Goal: Task Accomplishment & Management: Manage account settings

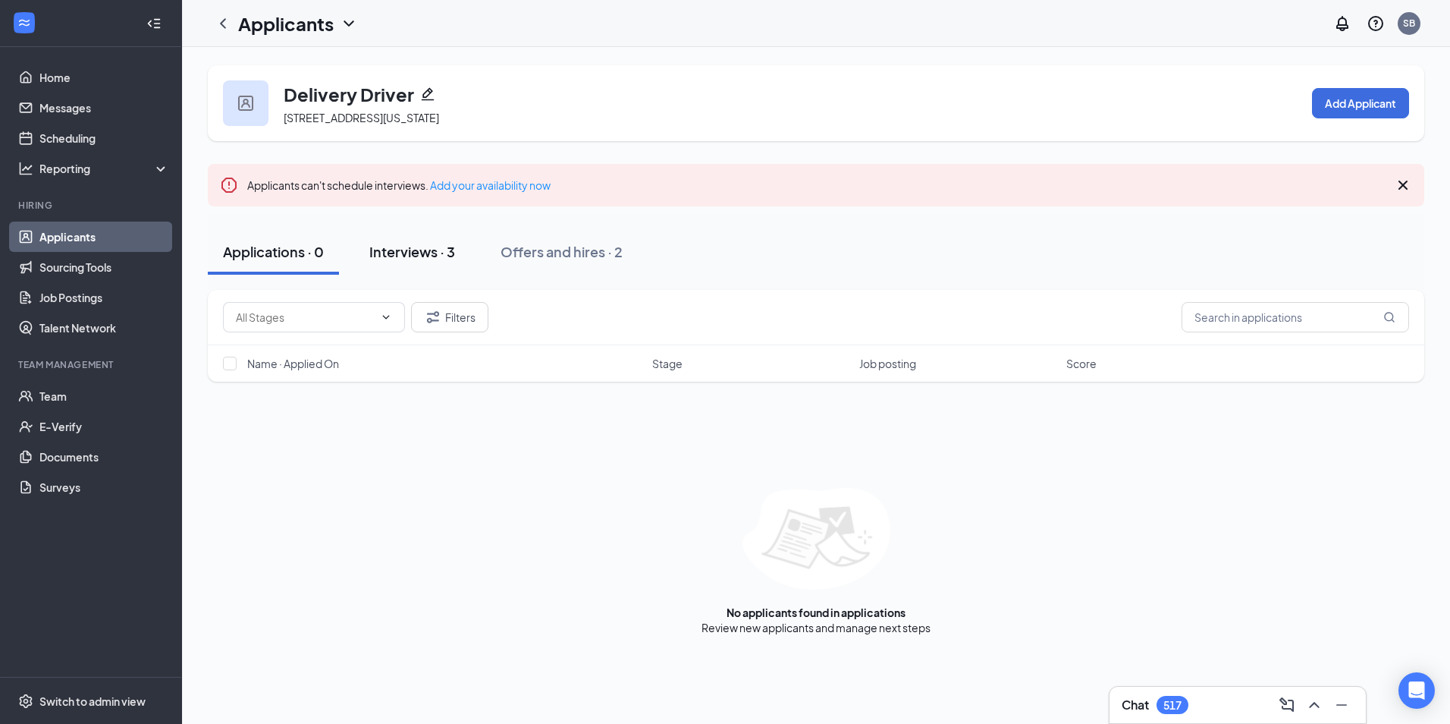
click at [434, 253] on div "Interviews · 3" at bounding box center [412, 251] width 86 height 19
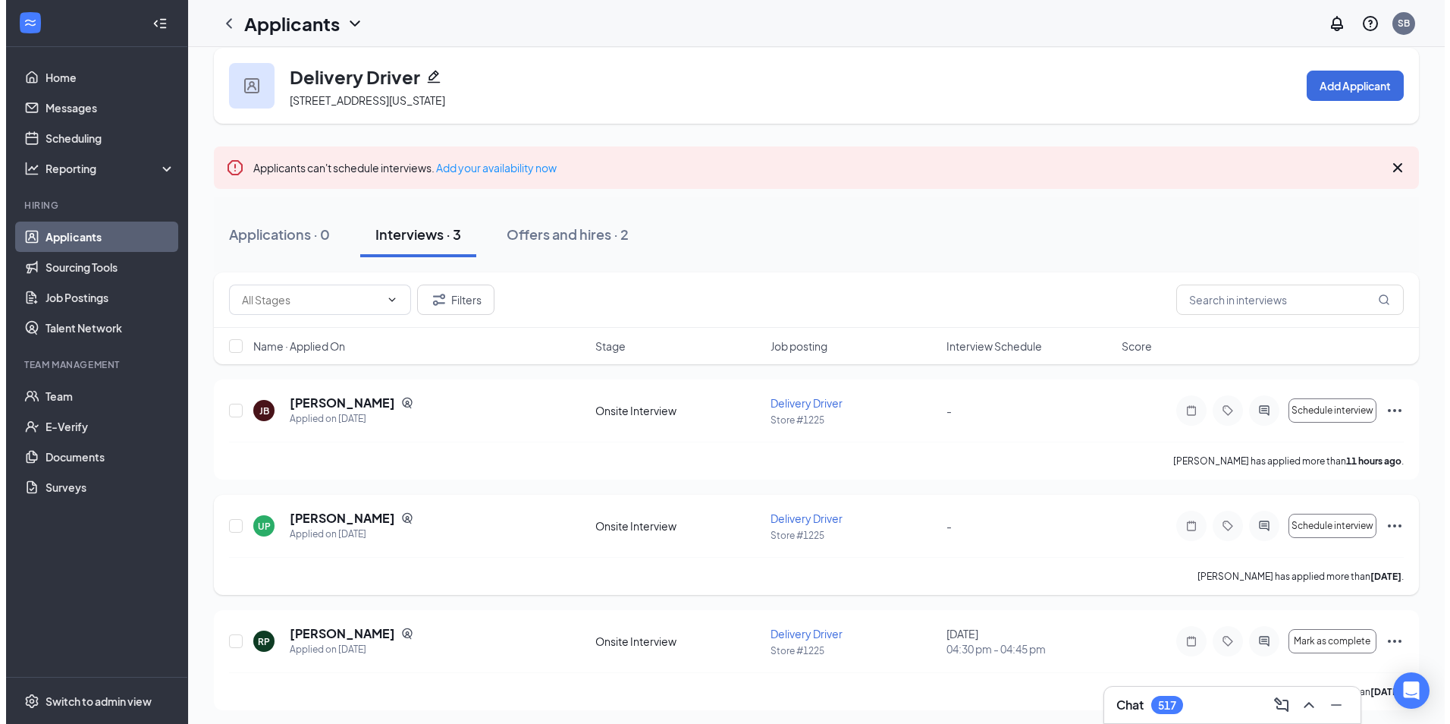
scroll to position [22, 0]
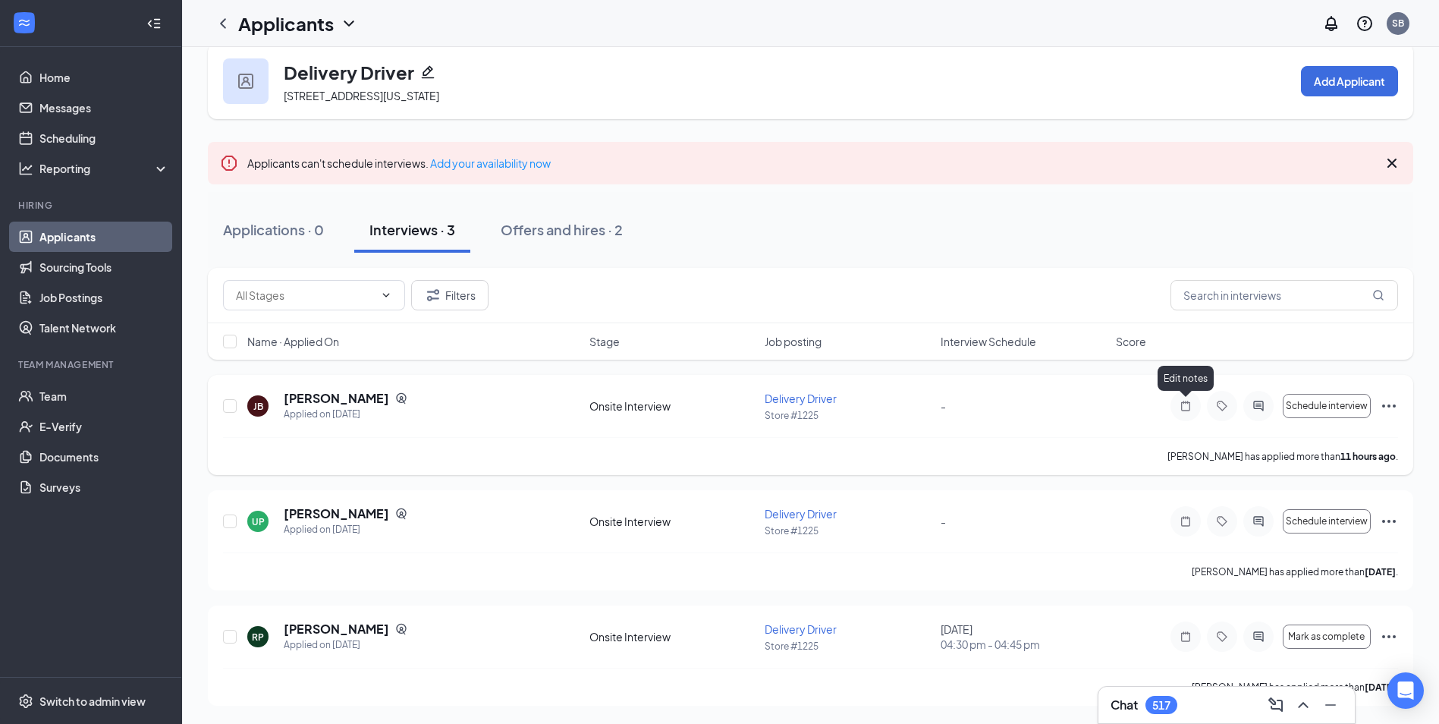
click at [1186, 404] on icon "Note" at bounding box center [1185, 406] width 18 height 12
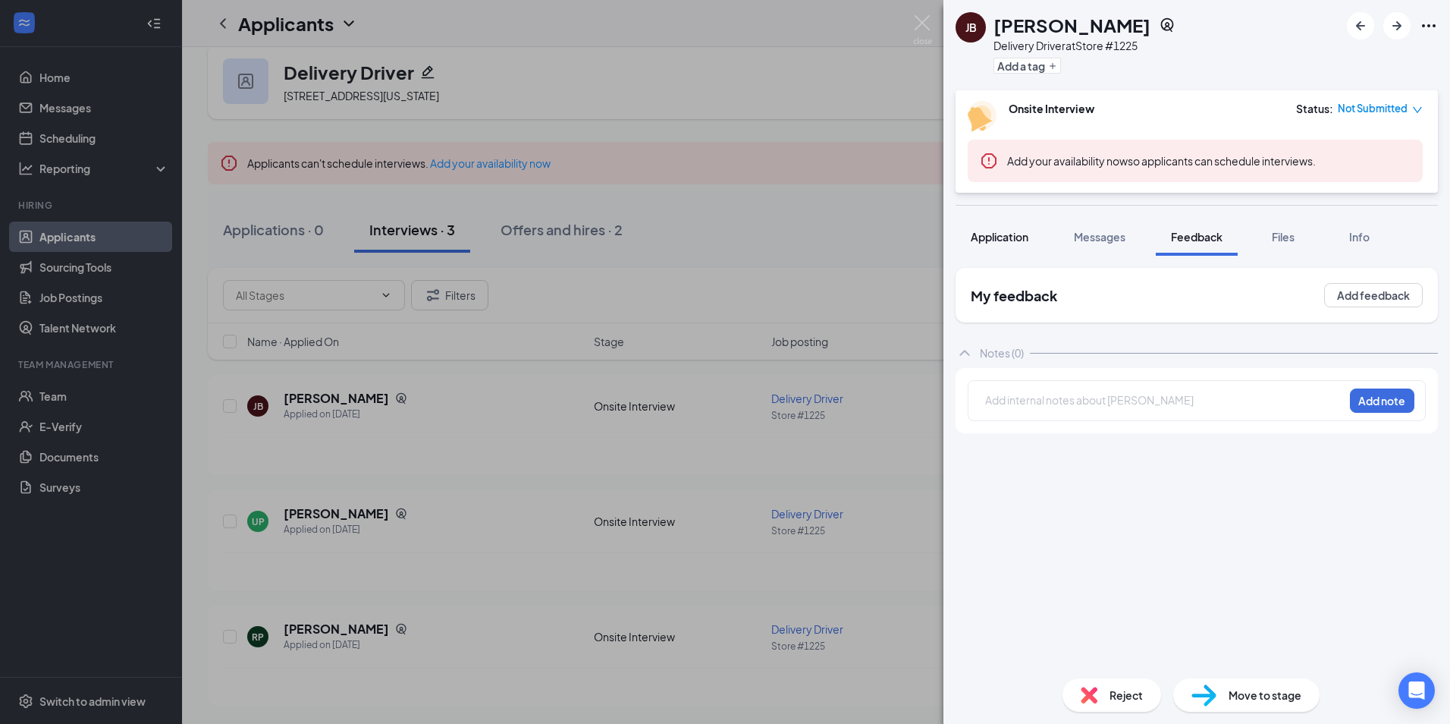
click at [1010, 239] on span "Application" at bounding box center [1000, 237] width 58 height 14
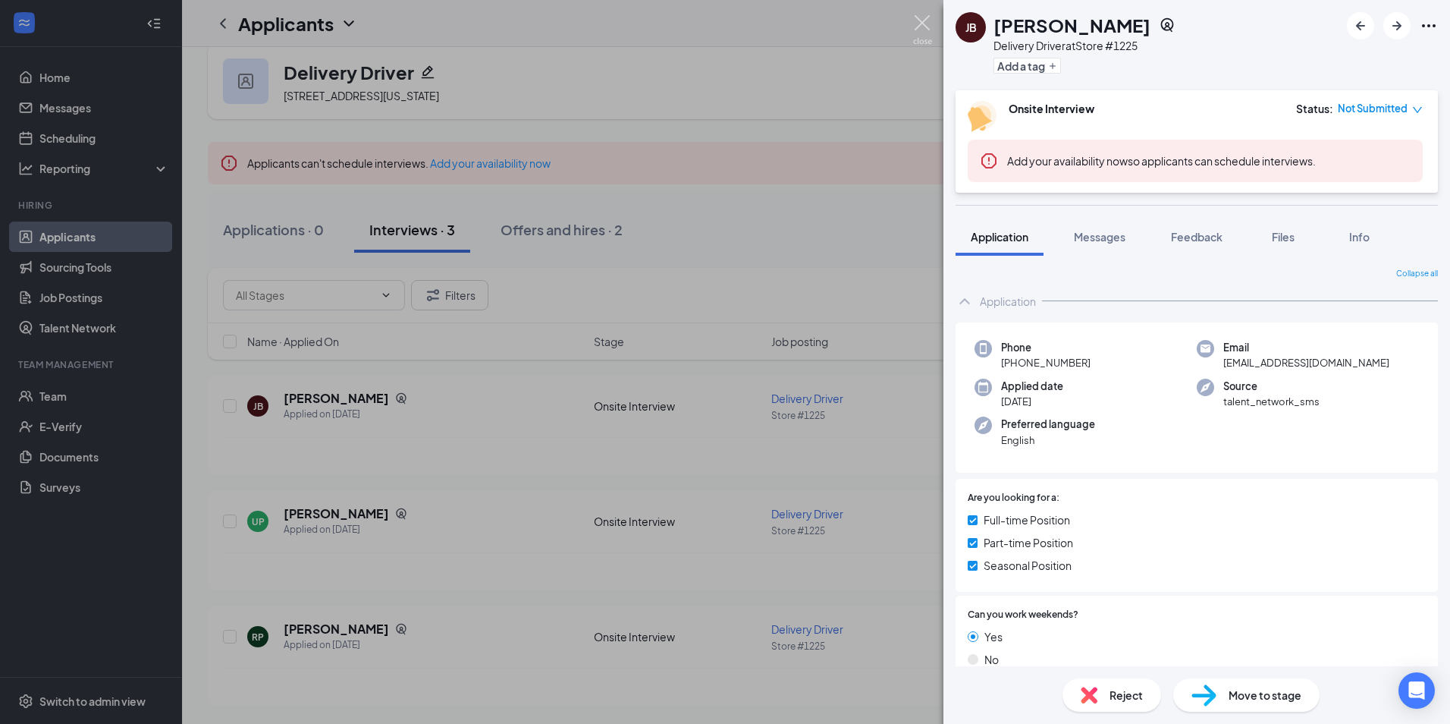
click at [925, 20] on img at bounding box center [922, 30] width 19 height 30
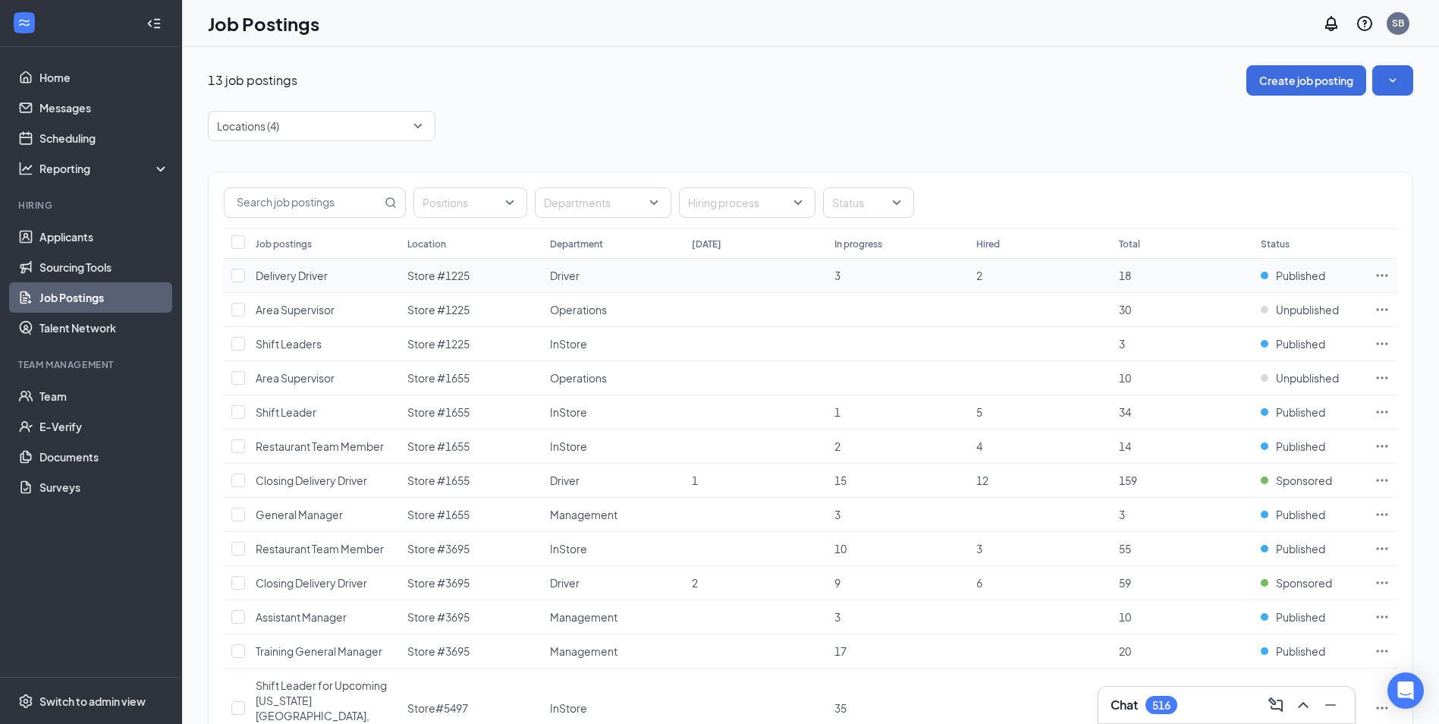
click at [1381, 272] on icon "Ellipses" at bounding box center [1381, 275] width 15 height 15
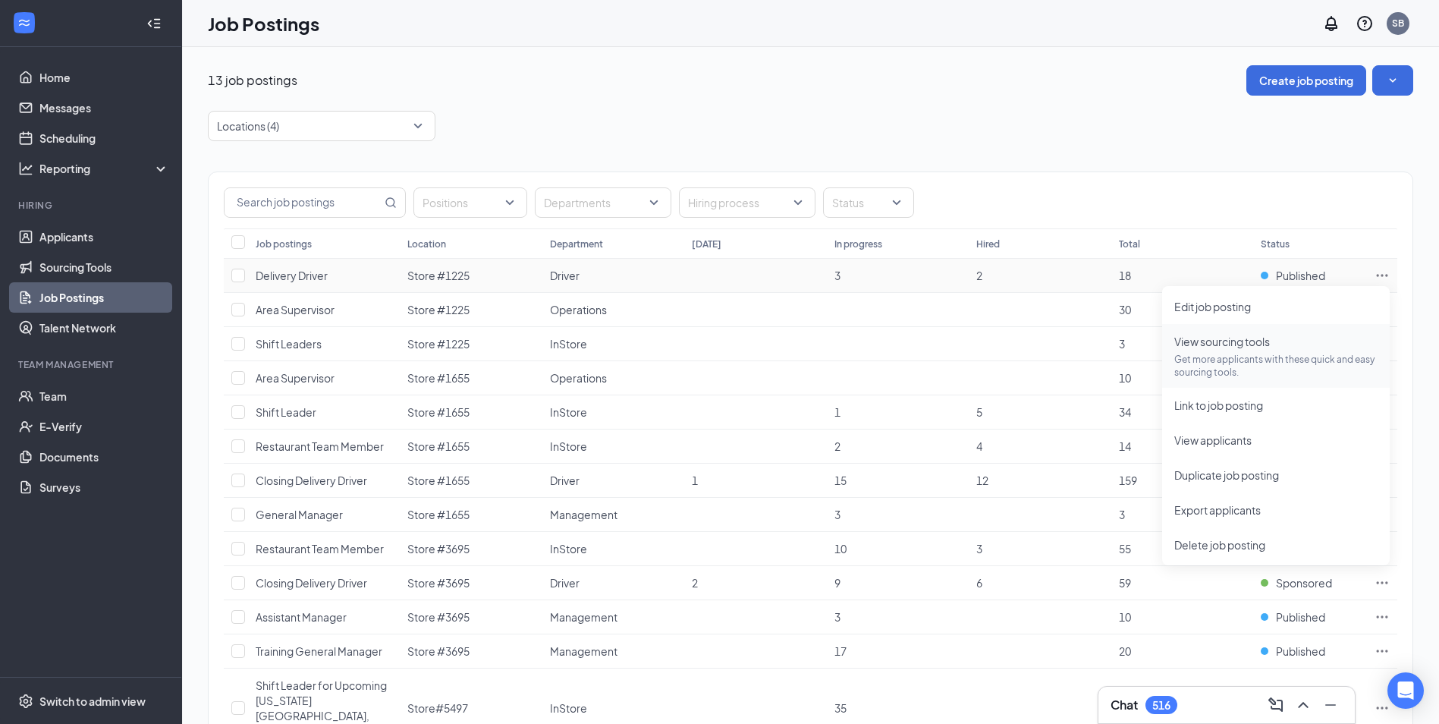
click at [1189, 352] on span "View sourcing tools Get more applicants with these quick and easy sourcing tool…" at bounding box center [1275, 356] width 203 height 46
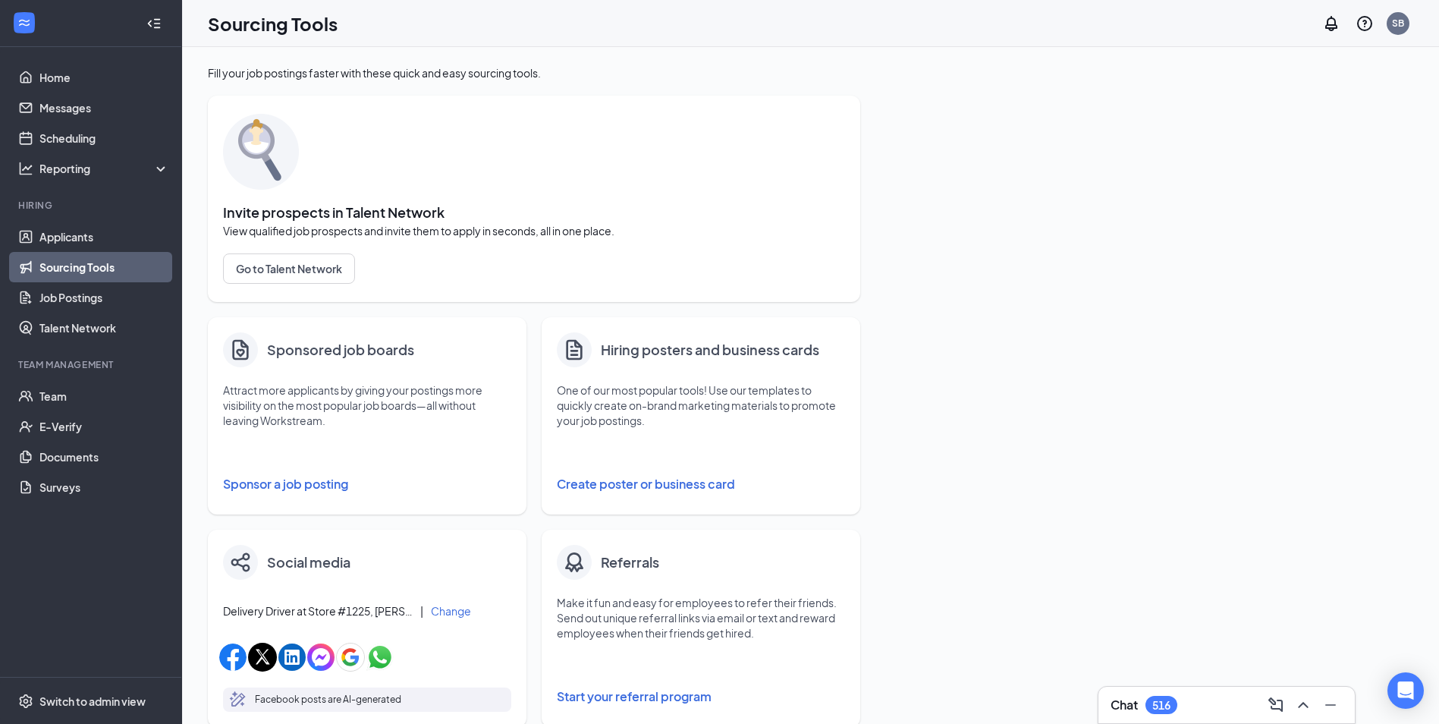
click at [290, 482] on button "Sponsor a job posting" at bounding box center [367, 484] width 288 height 30
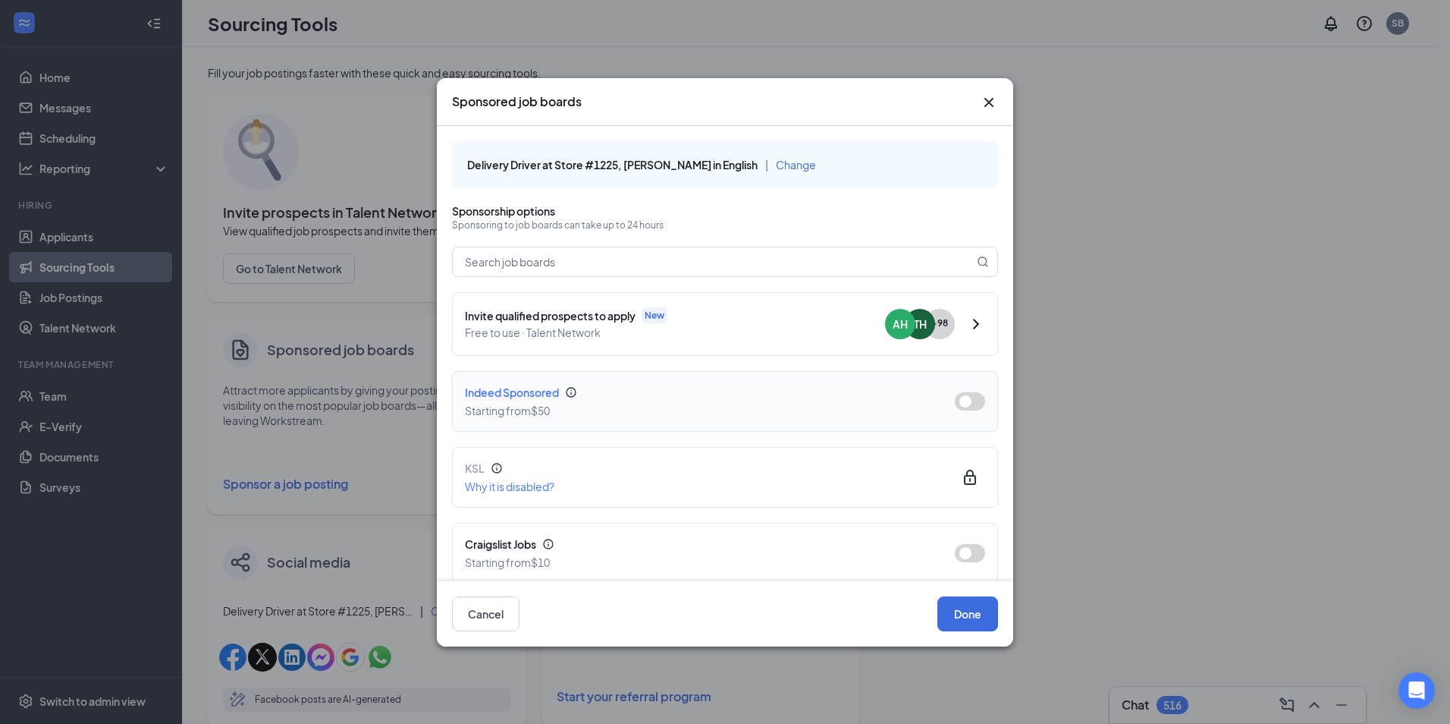
click at [962, 397] on button "button" at bounding box center [970, 401] width 30 height 18
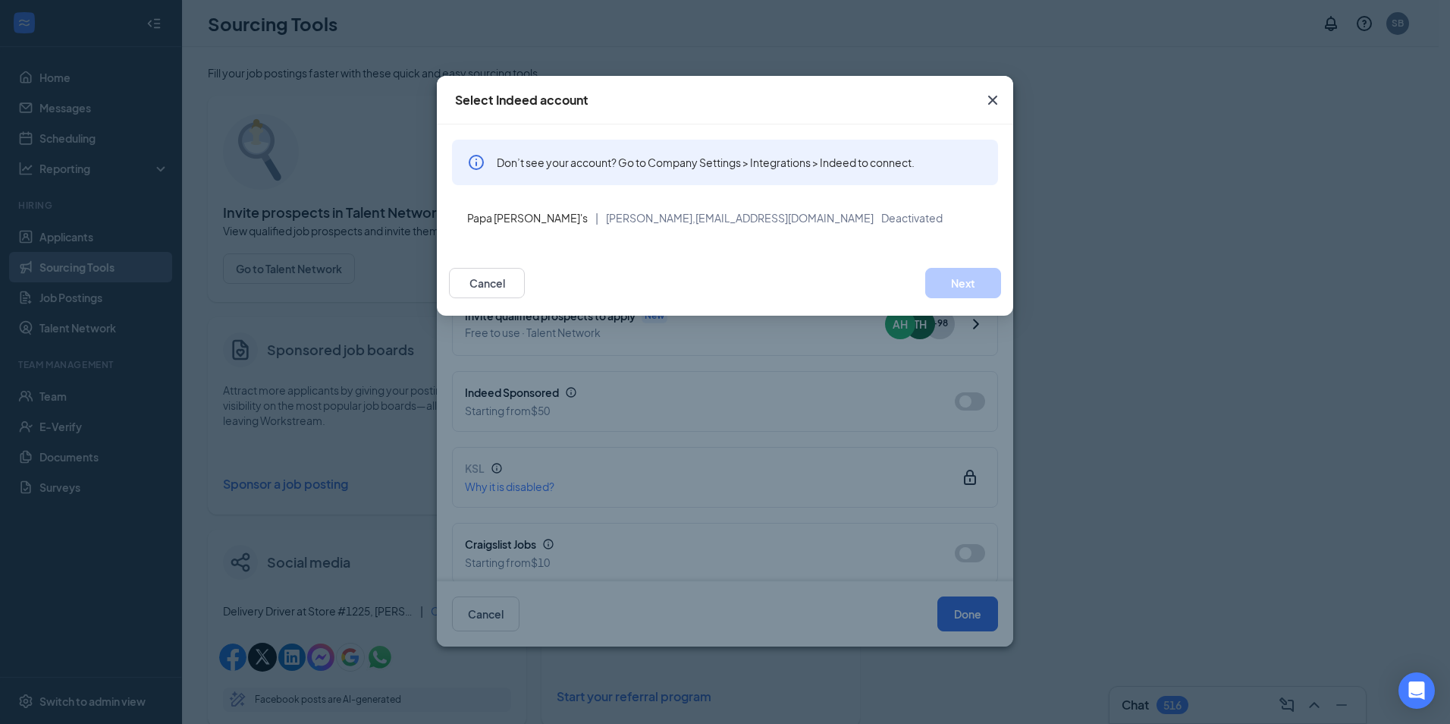
click at [992, 98] on icon "Cross" at bounding box center [993, 100] width 18 height 18
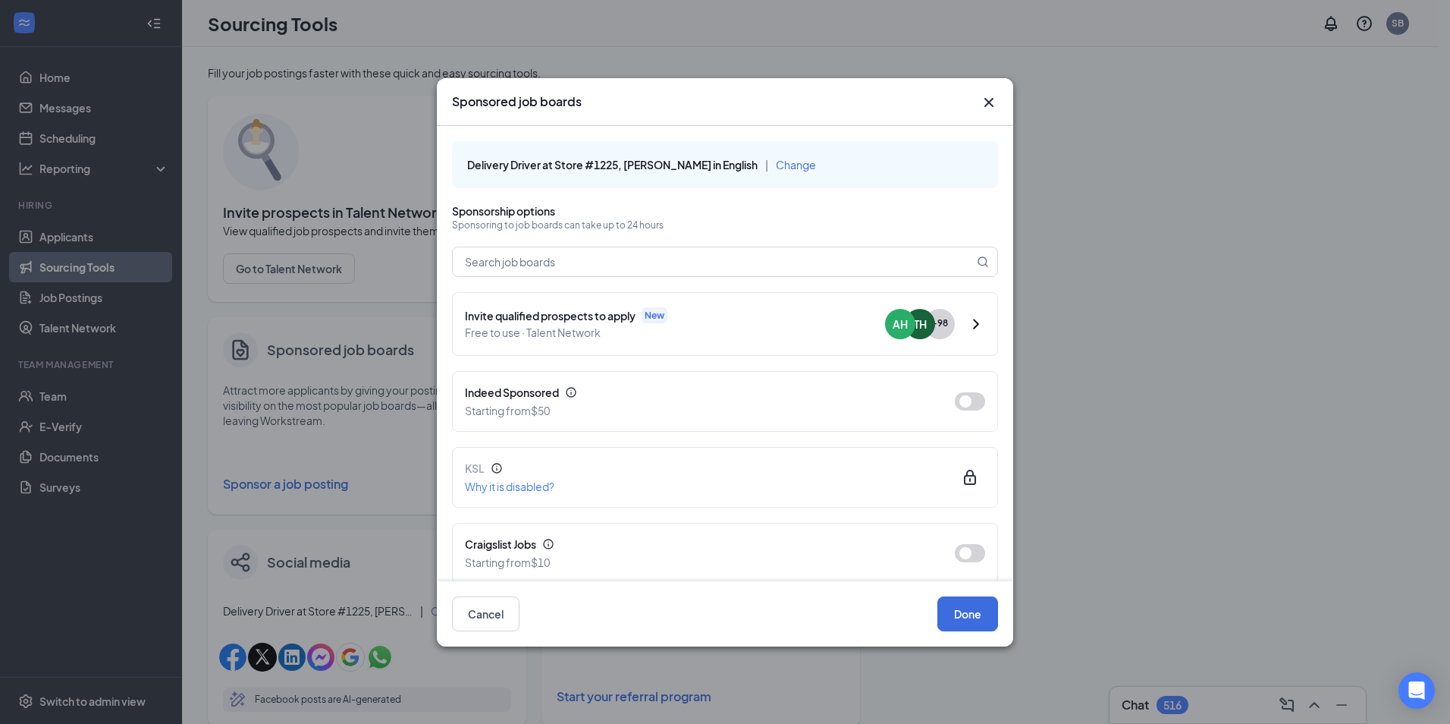
click at [992, 98] on icon "Cross" at bounding box center [989, 102] width 18 height 18
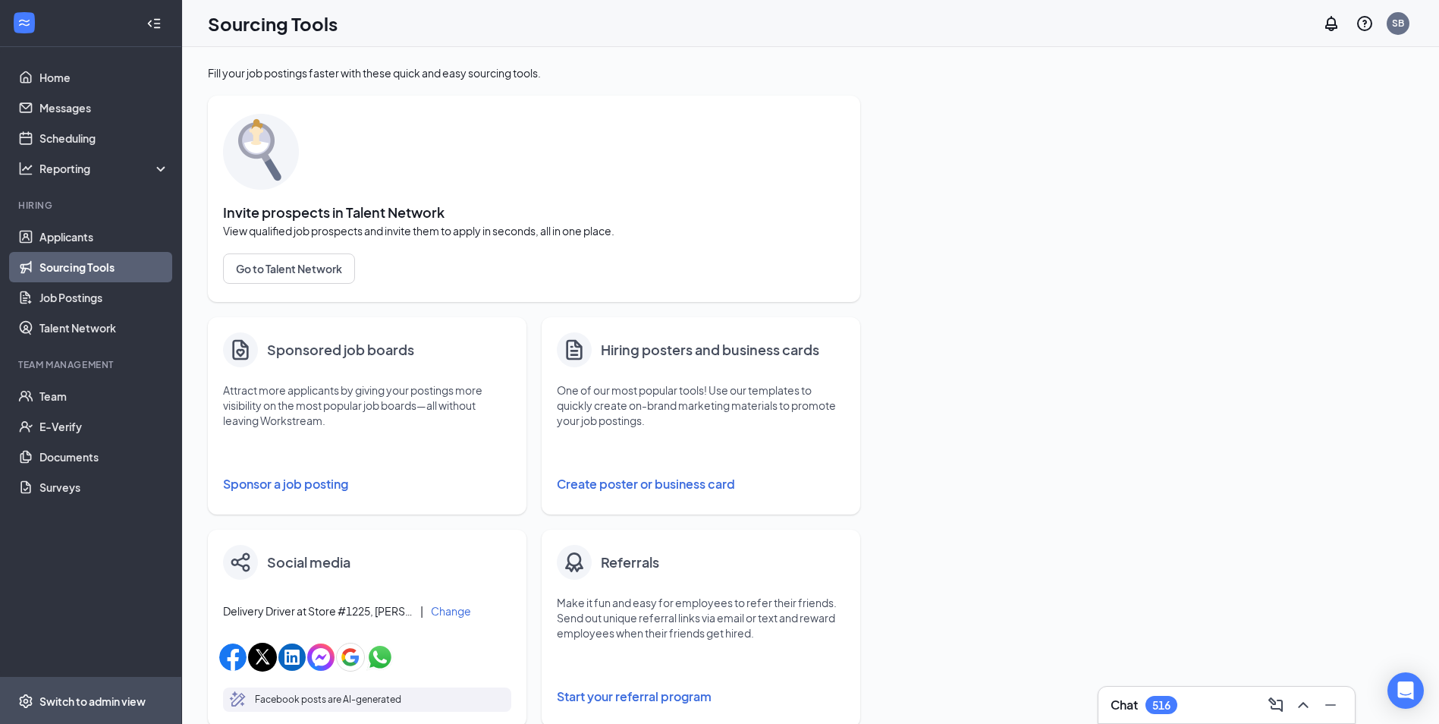
click at [68, 694] on div "Switch to admin view" at bounding box center [92, 700] width 106 height 15
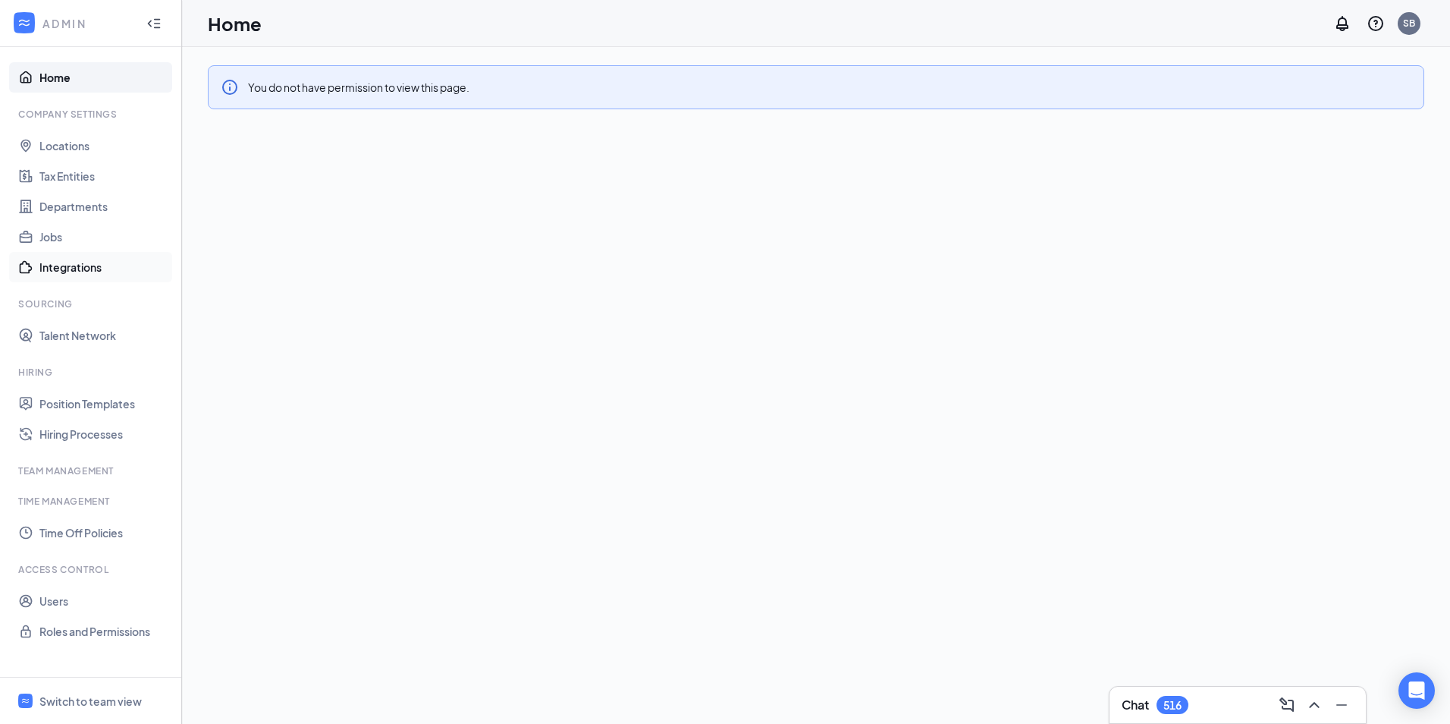
click at [62, 264] on link "Integrations" at bounding box center [104, 267] width 130 height 30
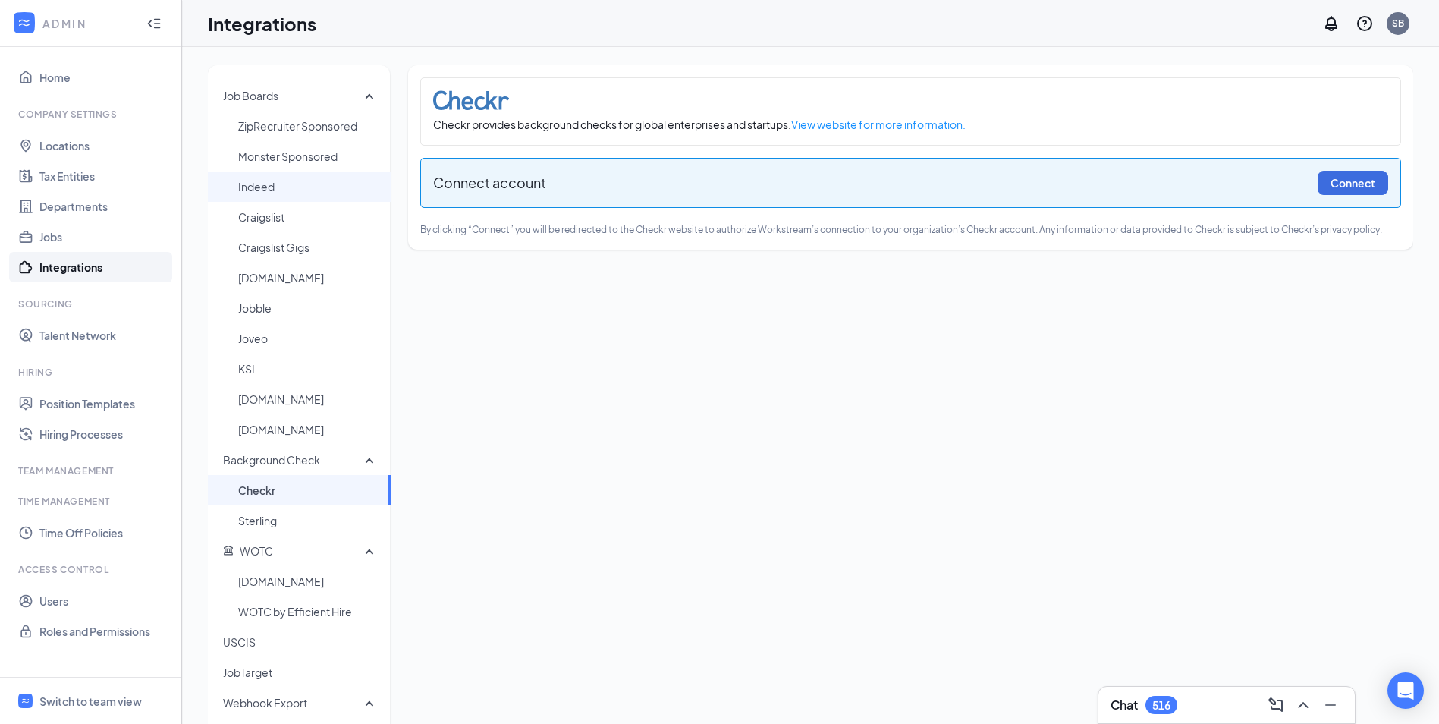
click at [257, 181] on span "Indeed" at bounding box center [308, 186] width 140 height 30
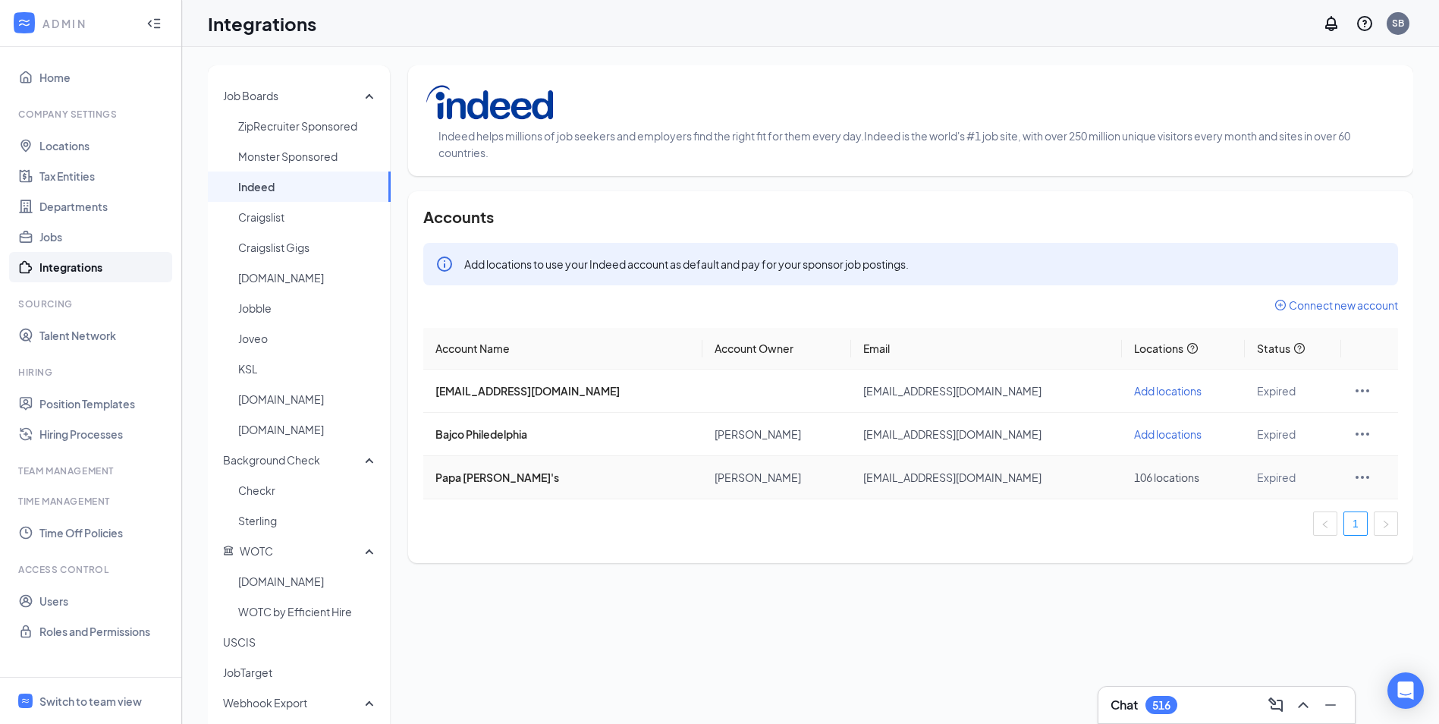
click at [1355, 475] on icon "Ellipses" at bounding box center [1362, 477] width 18 height 18
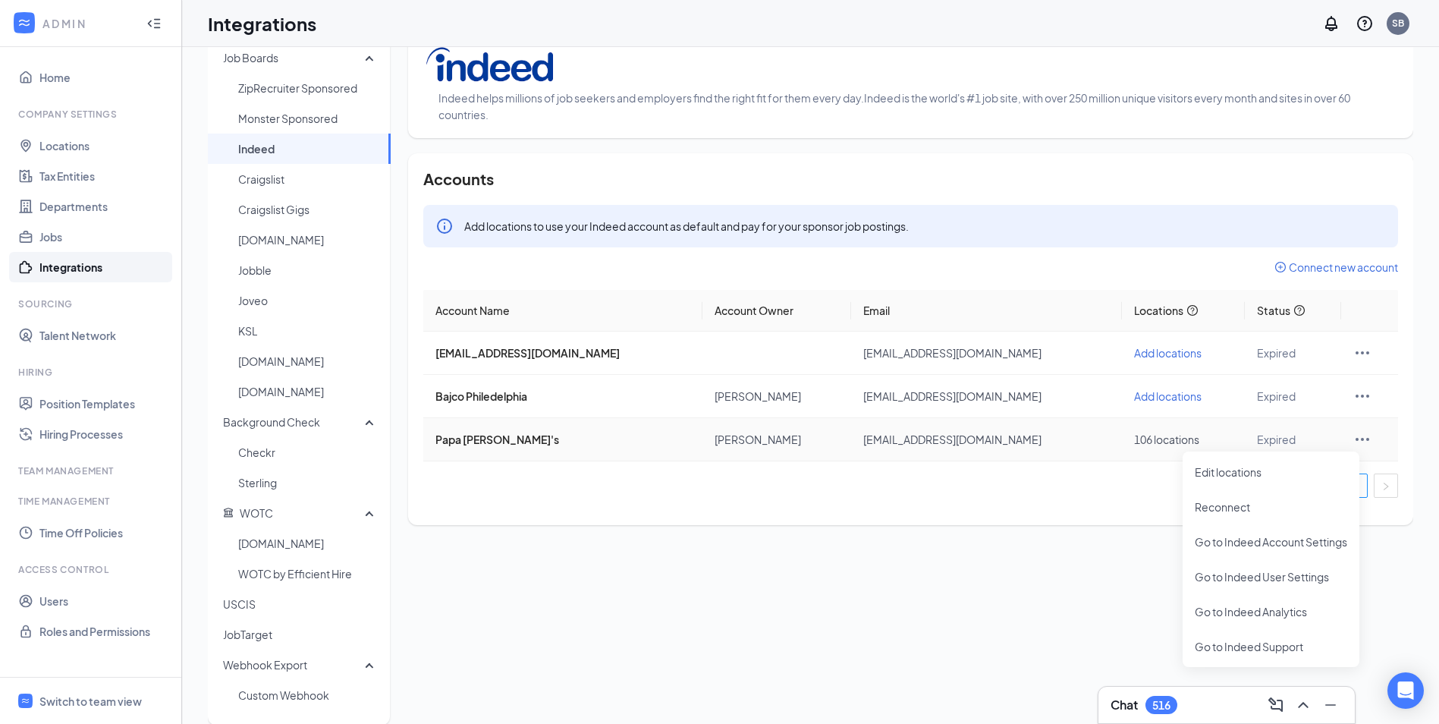
scroll to position [59, 0]
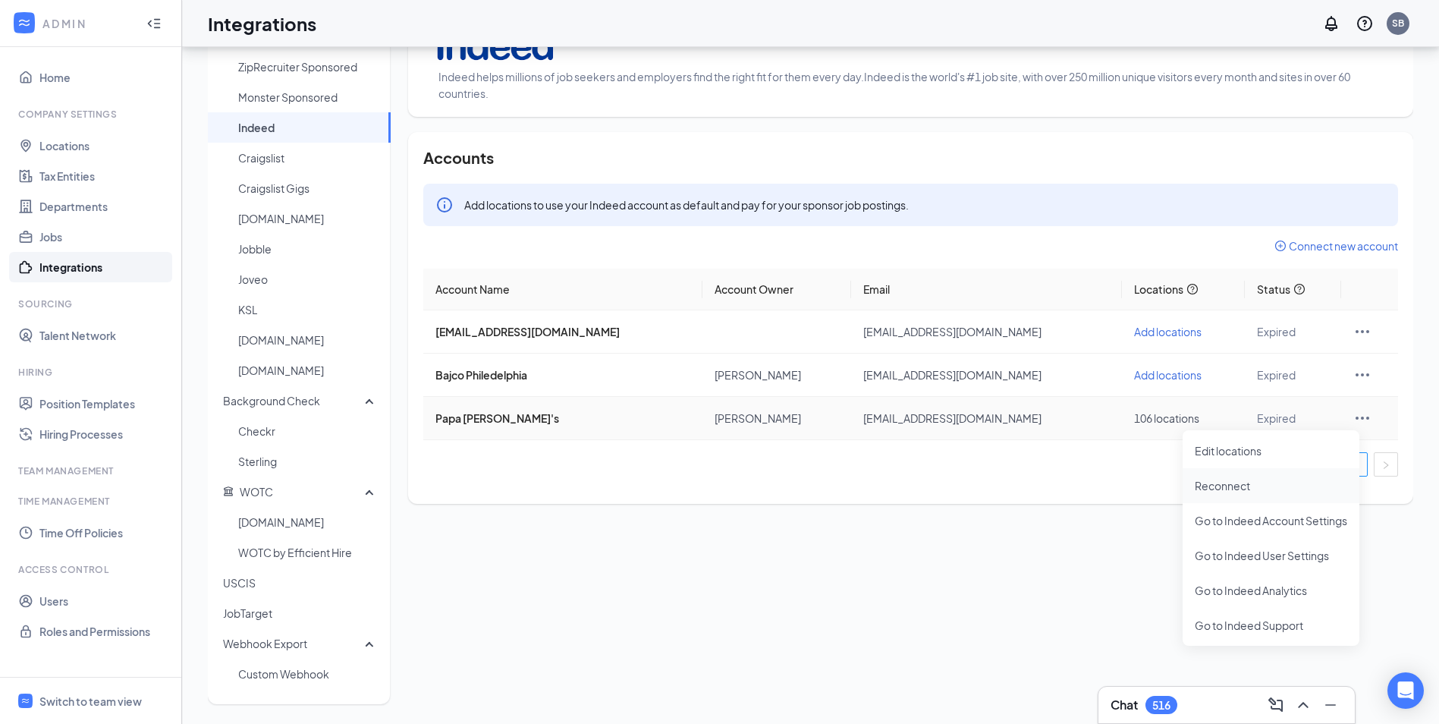
click at [1225, 476] on li "Reconnect" at bounding box center [1270, 485] width 177 height 35
